Goal: Browse casually: Explore the website without a specific task or goal

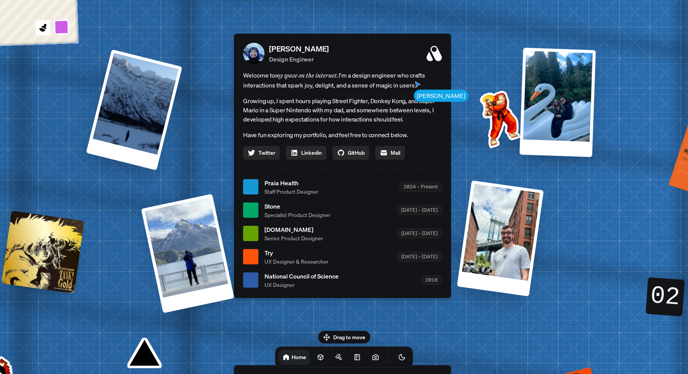
drag, startPoint x: 333, startPoint y: 338, endPoint x: 264, endPoint y: 311, distance: 74.1
click at [264, 0] on body "[PERSON_NAME] [PERSON_NAME] Design Engineer Welcome to my space on the internet…" at bounding box center [344, 0] width 688 height 0
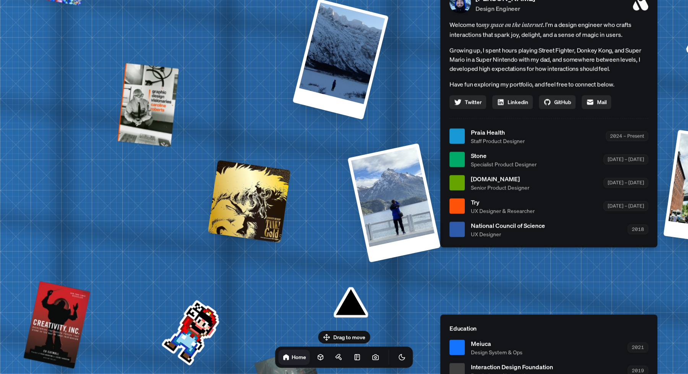
drag, startPoint x: 264, startPoint y: 311, endPoint x: 507, endPoint y: 238, distance: 253.7
click at [503, 241] on div "[PERSON_NAME] [PERSON_NAME] Design Engineer Welcome to my space on the internet…" at bounding box center [551, 137] width 1144 height 1002
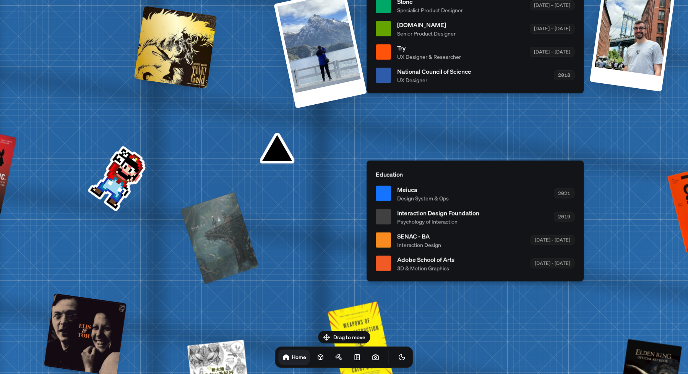
drag, startPoint x: 487, startPoint y: 245, endPoint x: 379, endPoint y: 102, distance: 178.8
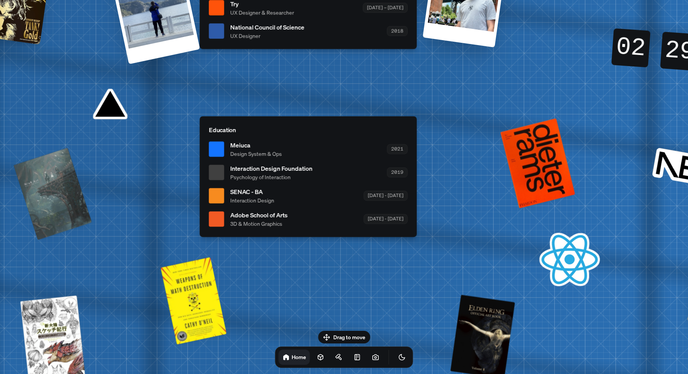
drag, startPoint x: 550, startPoint y: 111, endPoint x: 356, endPoint y: 86, distance: 195.5
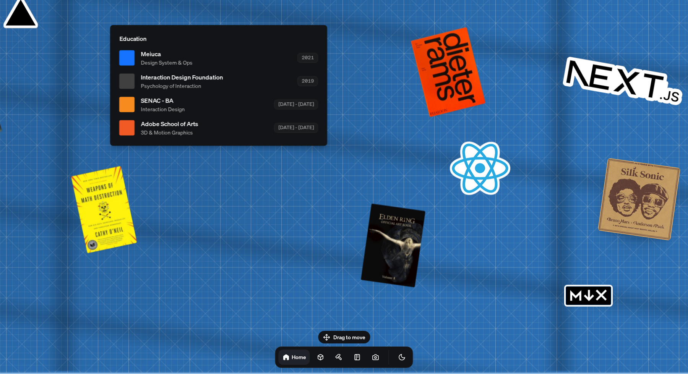
drag, startPoint x: 455, startPoint y: 223, endPoint x: 384, endPoint y: 56, distance: 182.1
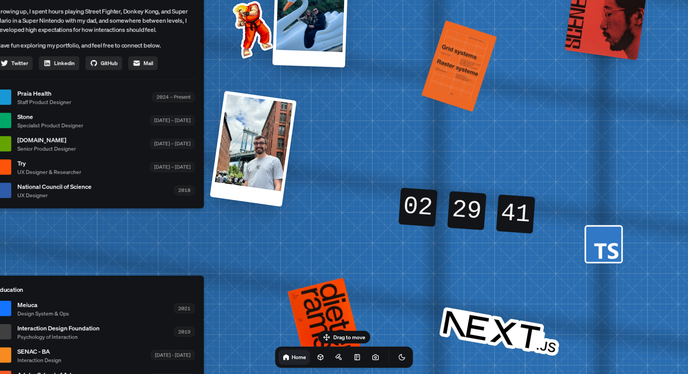
drag, startPoint x: 384, startPoint y: 59, endPoint x: 269, endPoint y: 322, distance: 286.7
click at [269, 322] on div "[PERSON_NAME] [PERSON_NAME] Design Engineer Welcome to my space on the internet…" at bounding box center [97, 98] width 1144 height 1002
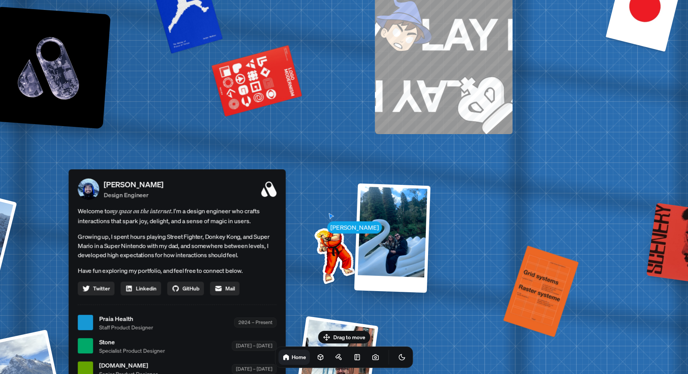
drag, startPoint x: 325, startPoint y: 177, endPoint x: 416, endPoint y: 397, distance: 237.7
click at [416, 0] on html "[PERSON_NAME] [PERSON_NAME] Design Engineer Welcome to my space on the internet…" at bounding box center [344, 0] width 688 height 0
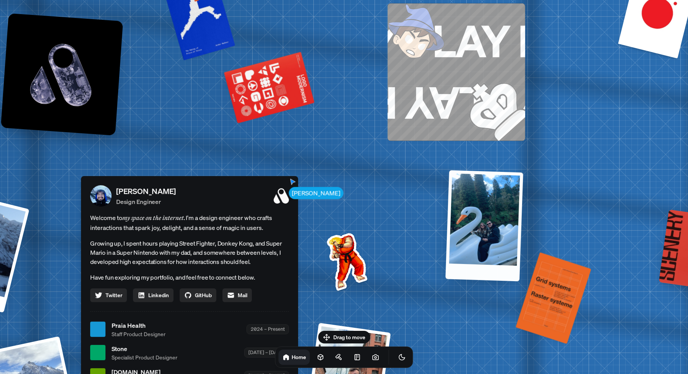
drag, startPoint x: 375, startPoint y: 200, endPoint x: 481, endPoint y: 155, distance: 115.3
click at [481, 155] on div "[PERSON_NAME] [PERSON_NAME] Design Engineer Welcome to my space on the internet…" at bounding box center [191, 330] width 1144 height 1002
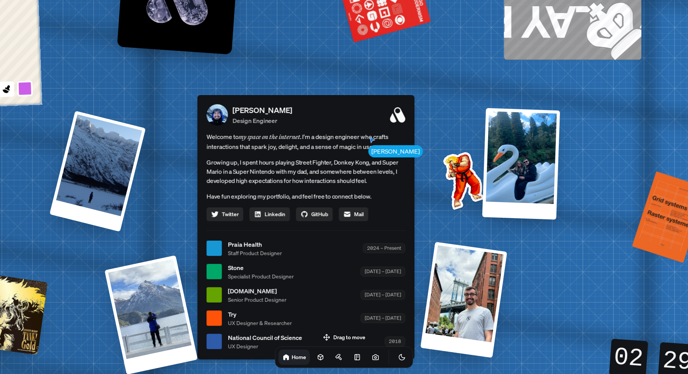
drag, startPoint x: 365, startPoint y: 158, endPoint x: 485, endPoint y: 74, distance: 146.6
click at [485, 74] on div "[PERSON_NAME] [PERSON_NAME] Design Engineer Welcome to my space on the internet…" at bounding box center [307, 249] width 1144 height 1002
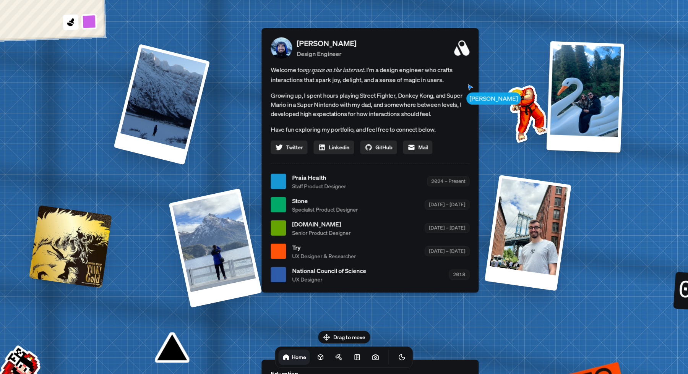
click at [308, 178] on span "Praia Health" at bounding box center [319, 177] width 54 height 9
